Goal: Answer question/provide support

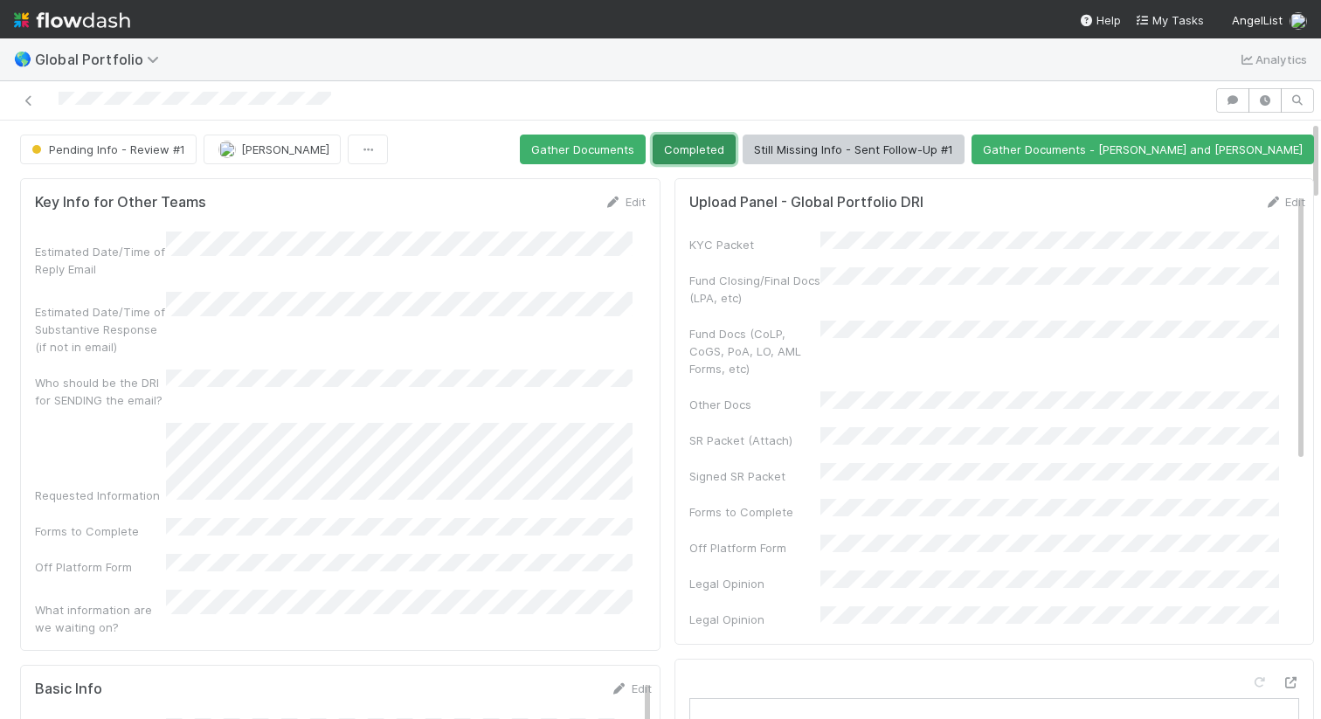
click at [735, 146] on button "Completed" at bounding box center [693, 149] width 83 height 30
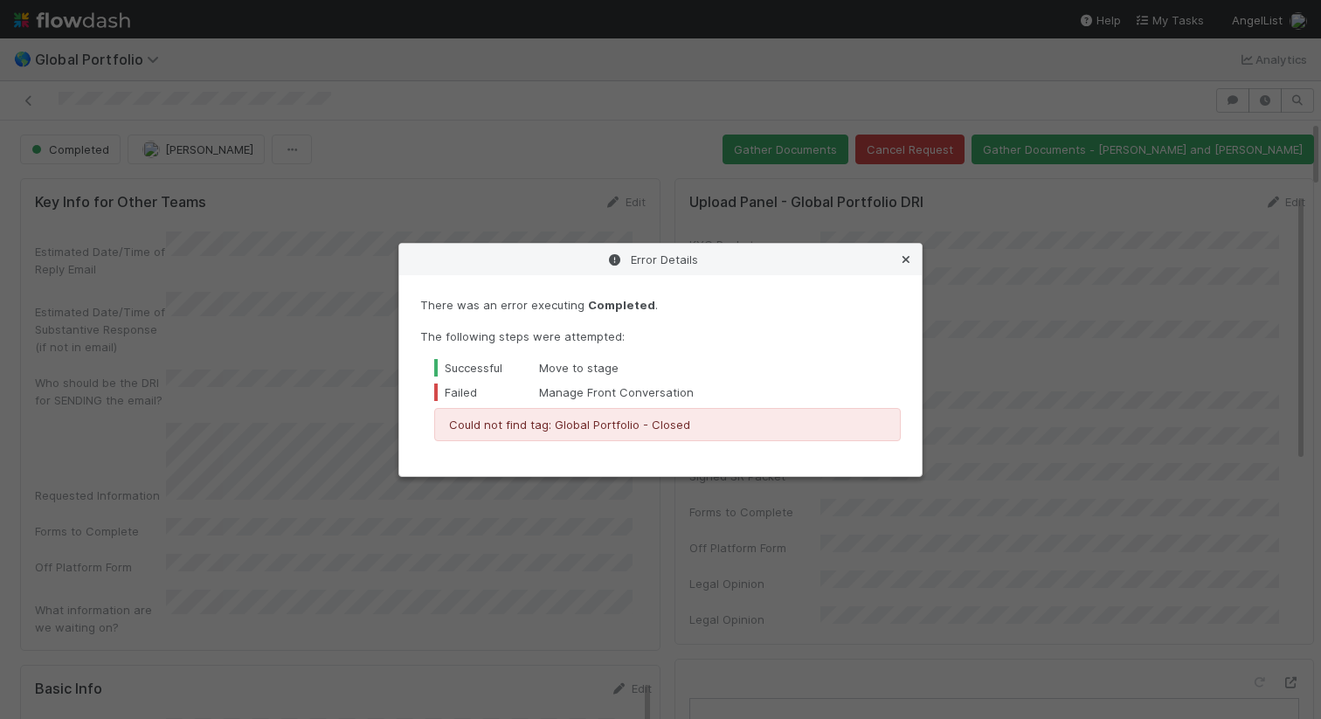
click at [907, 255] on icon at bounding box center [905, 259] width 17 height 11
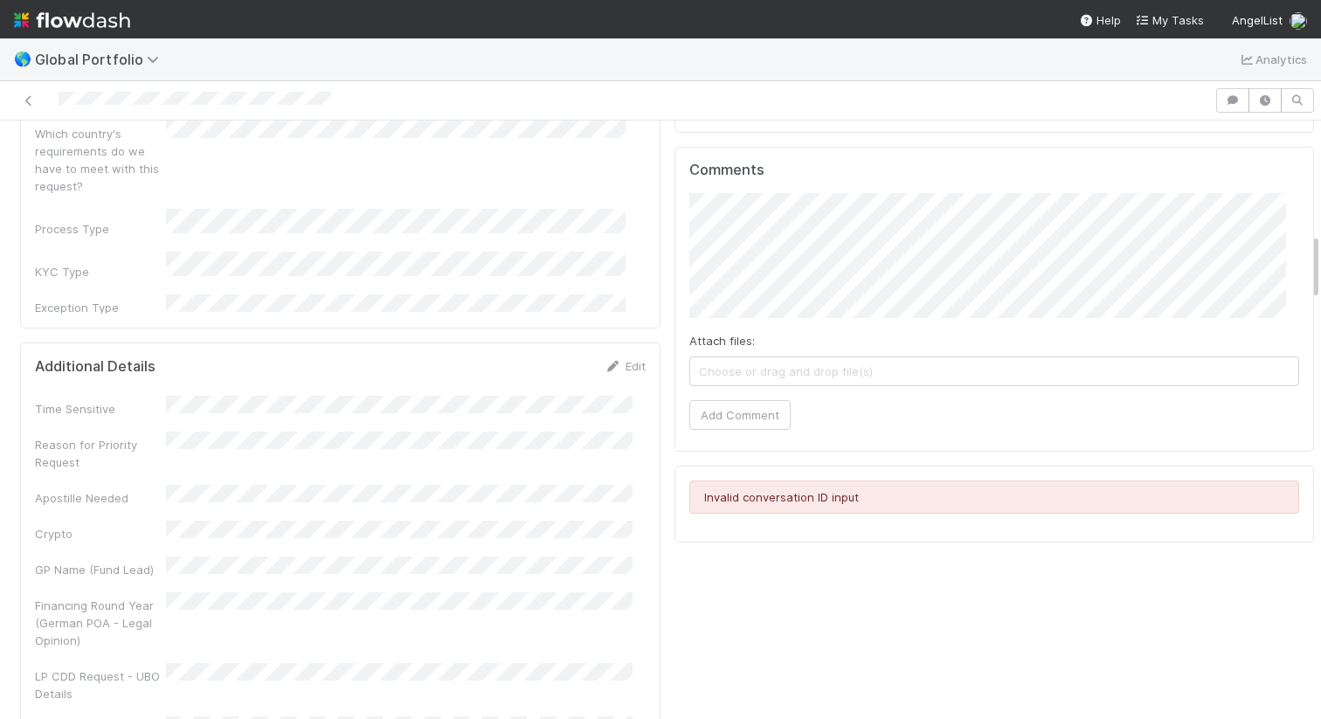
scroll to position [1055, 0]
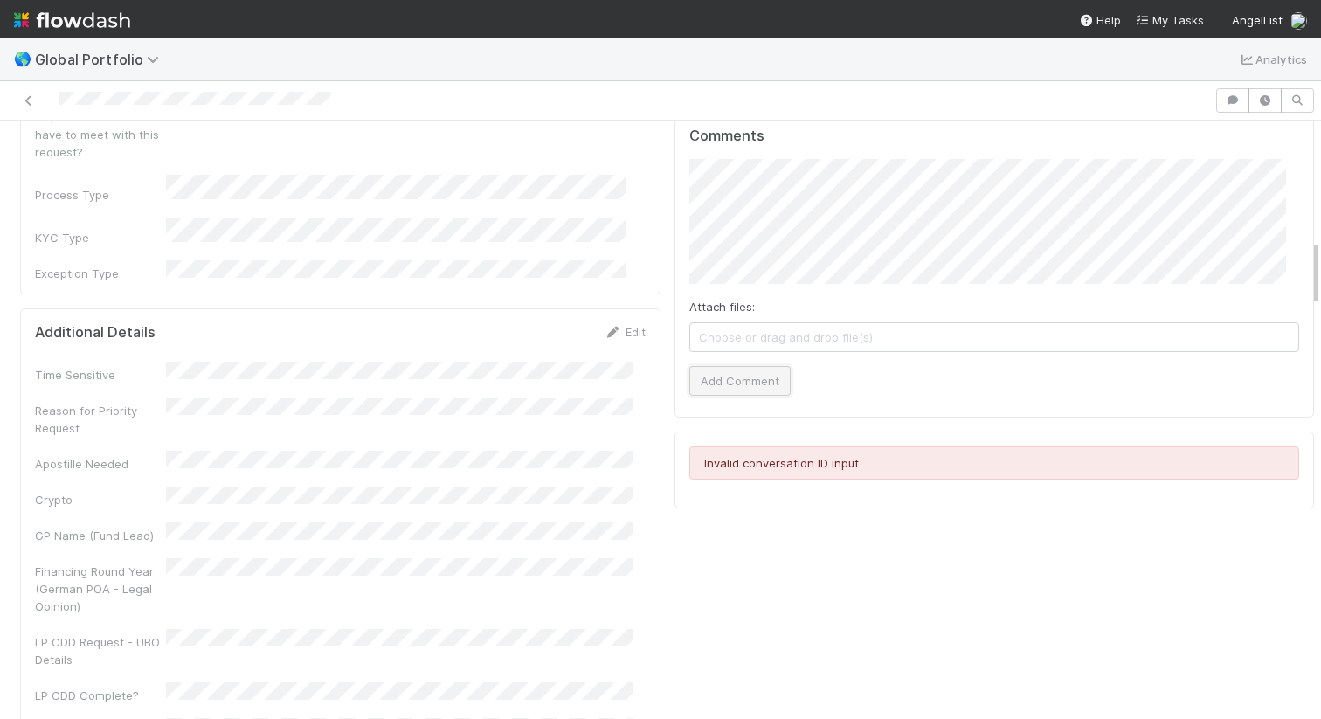
click at [728, 391] on button "Add Comment" at bounding box center [739, 381] width 101 height 30
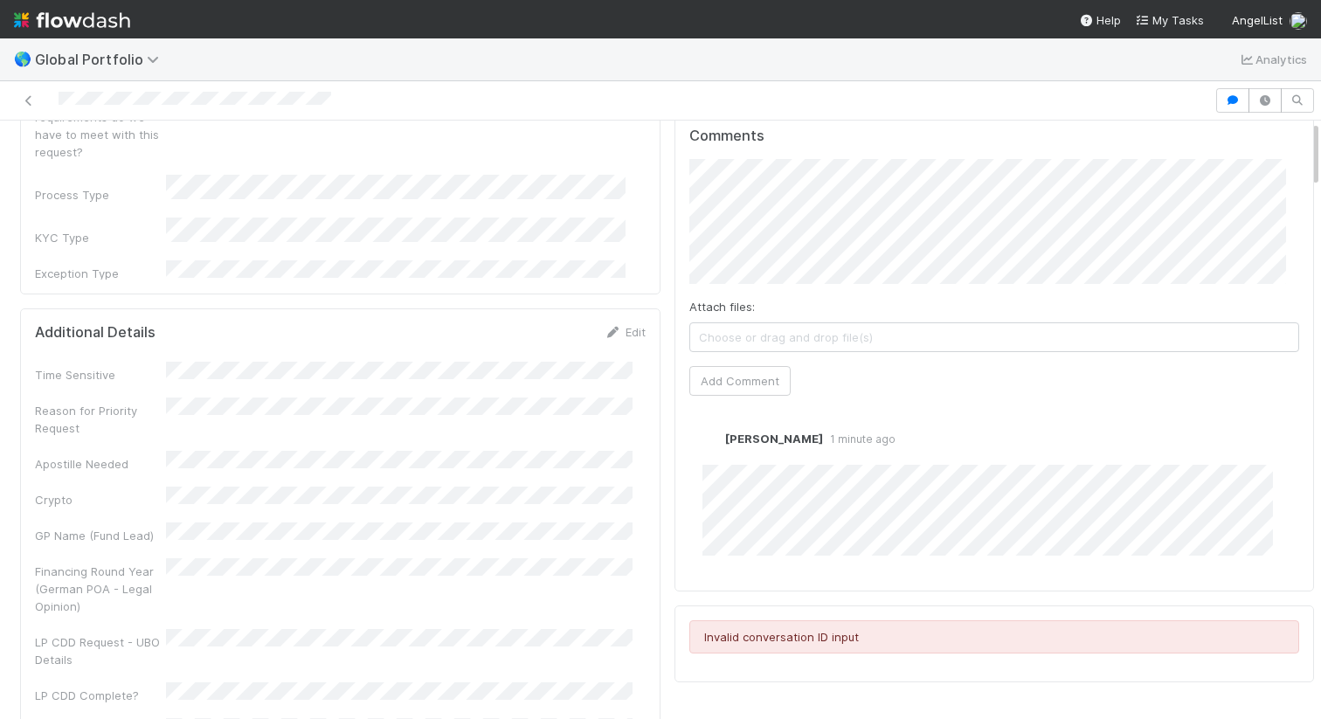
scroll to position [0, 0]
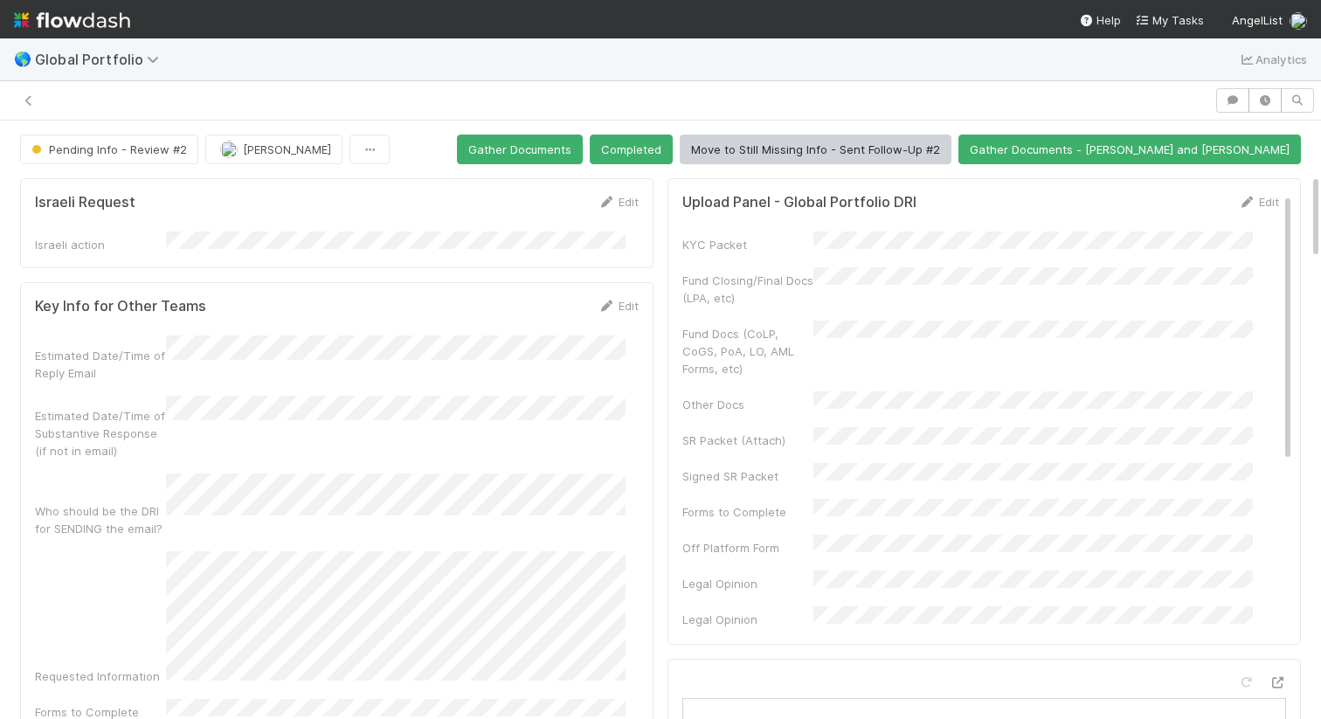
scroll to position [376, 0]
